Goal: Task Accomplishment & Management: Use online tool/utility

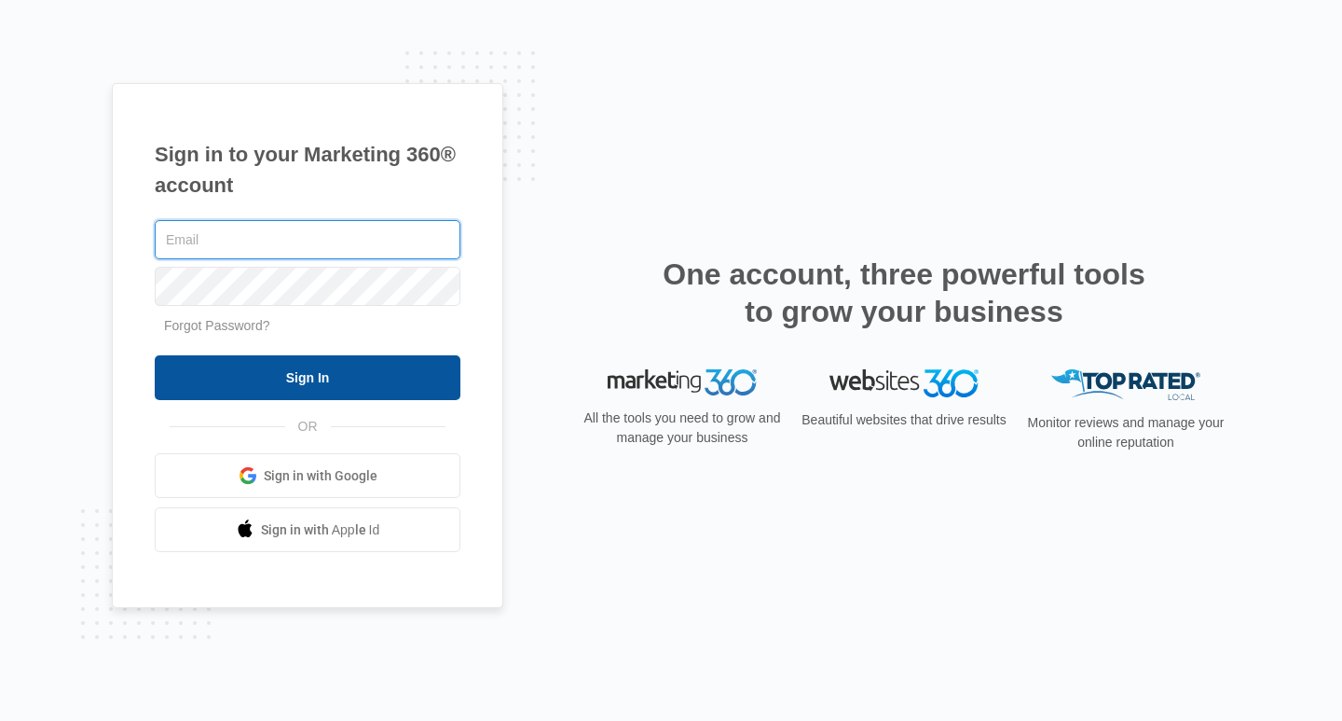
type input "[PERSON_NAME][EMAIL_ADDRESS][DOMAIN_NAME]"
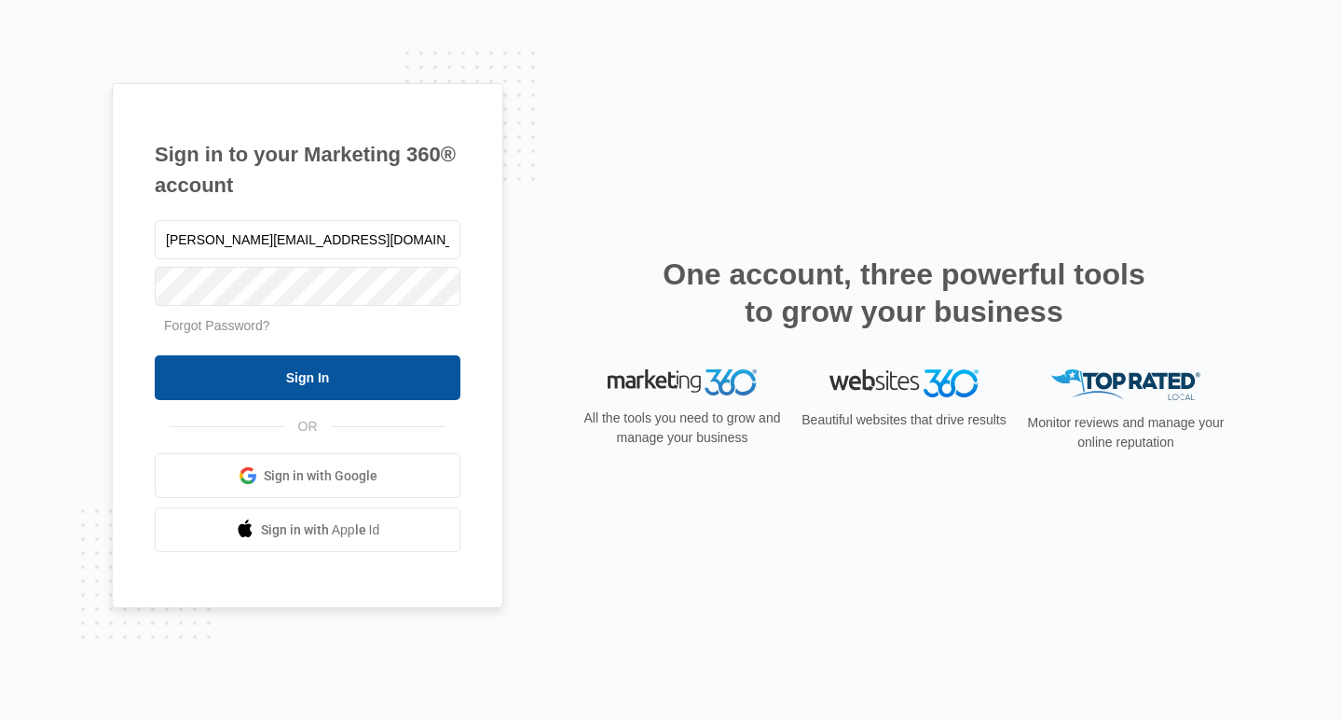
click at [302, 367] on input "Sign In" at bounding box center [308, 377] width 306 height 45
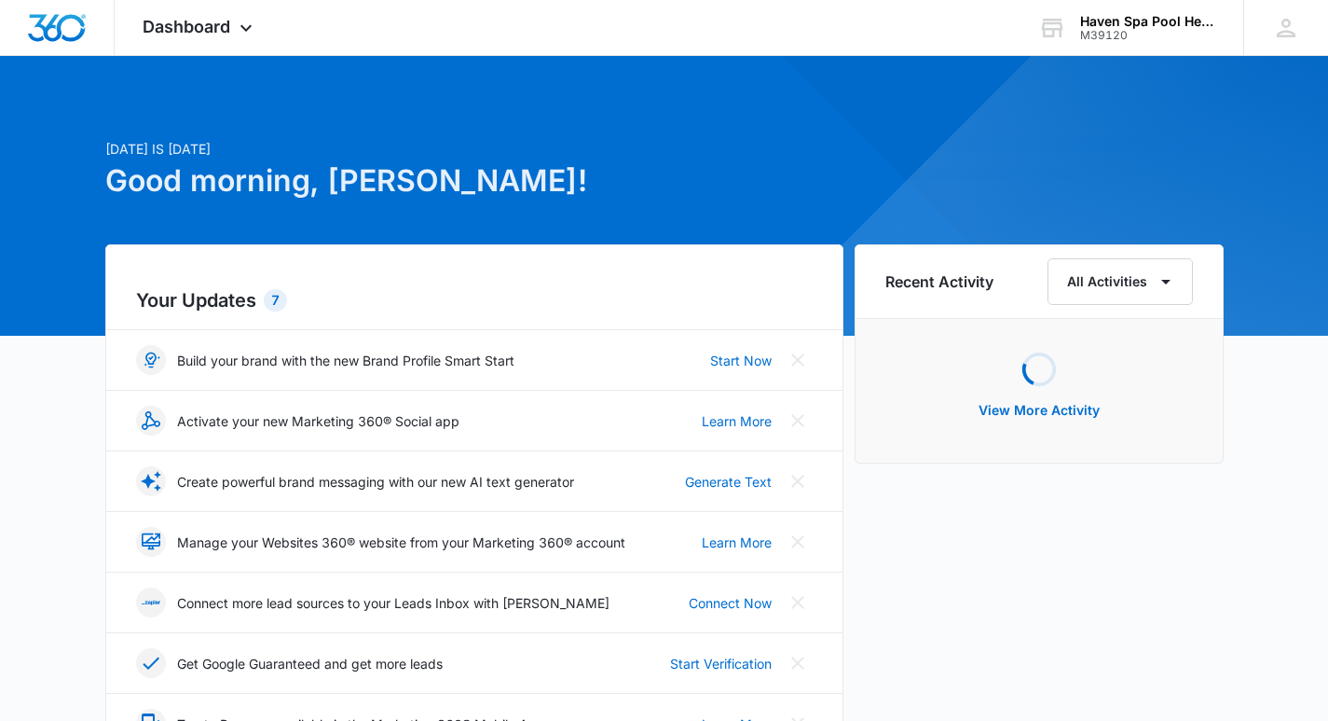
scroll to position [280, 0]
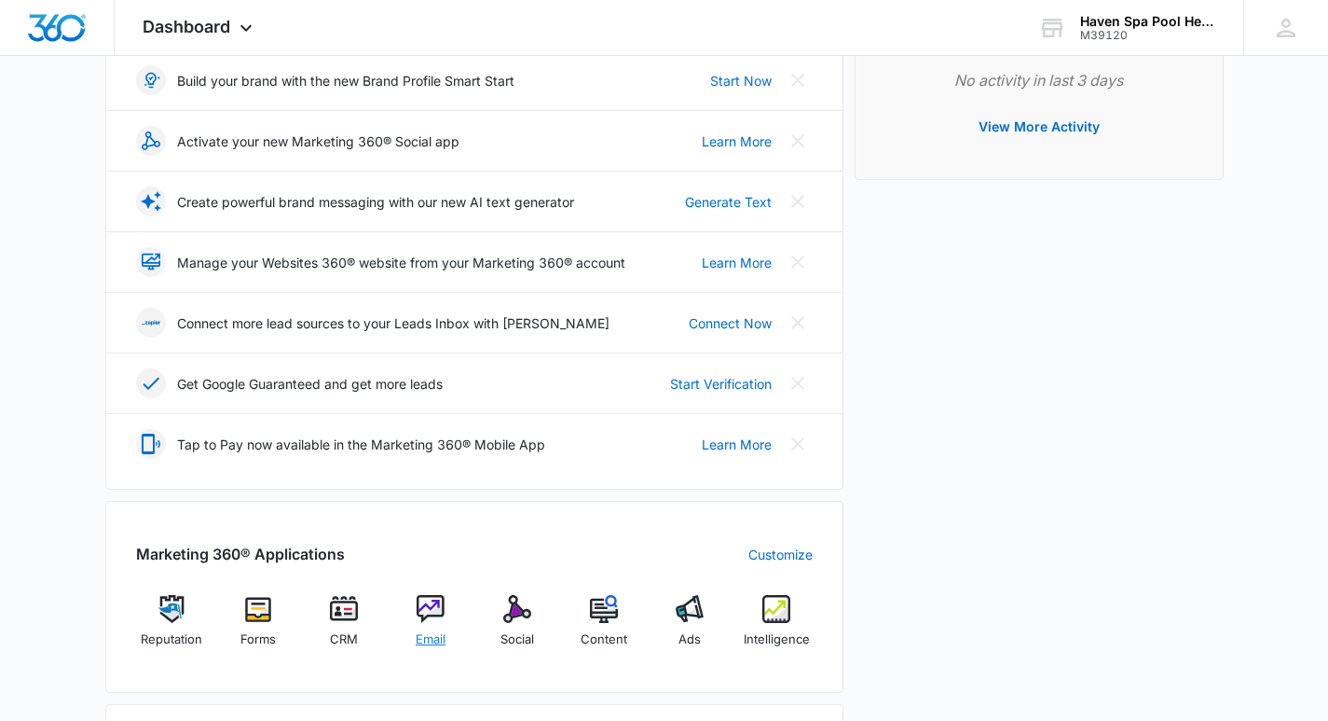
click at [422, 625] on div "Email" at bounding box center [431, 628] width 72 height 67
